Goal: Task Accomplishment & Management: Manage account settings

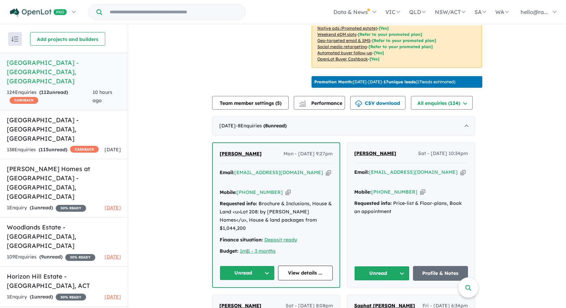
scroll to position [239, 0]
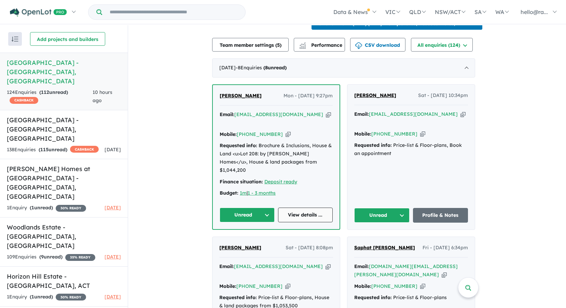
click at [297, 210] on link "View details ..." at bounding box center [305, 215] width 55 height 15
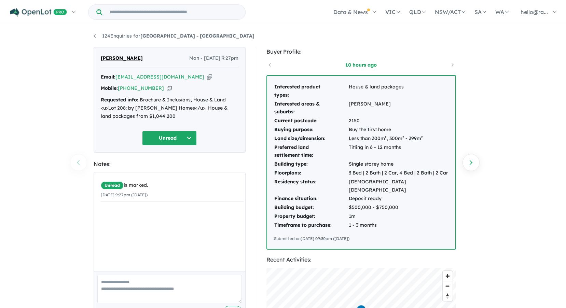
click at [207, 75] on icon "button" at bounding box center [209, 76] width 5 height 7
click at [167, 88] on icon "button" at bounding box center [169, 88] width 5 height 7
drag, startPoint x: 129, startPoint y: 58, endPoint x: 98, endPoint y: 57, distance: 30.7
click at [98, 57] on div "Cathy Lee Mon - 11/08/2025, 9:27pm Email: cathylkn@hotmail.com Copied! Mobile: …" at bounding box center [170, 100] width 152 height 106
copy span "[PERSON_NAME]"
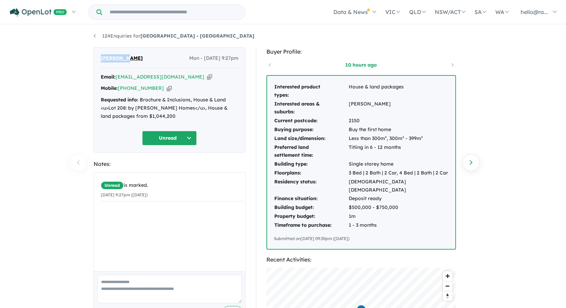
click at [207, 78] on icon "button" at bounding box center [209, 76] width 5 height 7
copy span "[PERSON_NAME]"
click at [167, 90] on icon "button" at bounding box center [169, 88] width 5 height 7
copy span "[PERSON_NAME]"
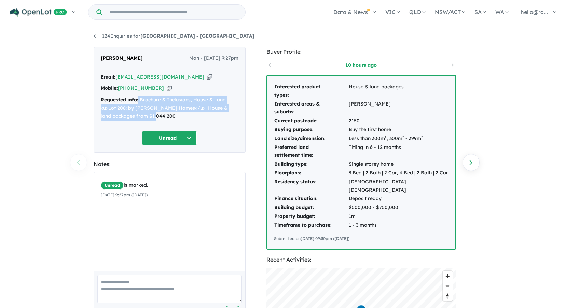
drag, startPoint x: 138, startPoint y: 100, endPoint x: 162, endPoint y: 112, distance: 26.1
click at [162, 112] on div "Requested info: Brochure & Inclusions, House & Land <u>Lot 208: by Rawson Homes…" at bounding box center [170, 108] width 138 height 24
drag, startPoint x: 162, startPoint y: 112, endPoint x: 159, endPoint y: 107, distance: 6.1
copy div "Brochure & Inclusions, House & Land <u>Lot 208: by [PERSON_NAME] Homes</u>, Hou…"
